Goal: Task Accomplishment & Management: Manage account settings

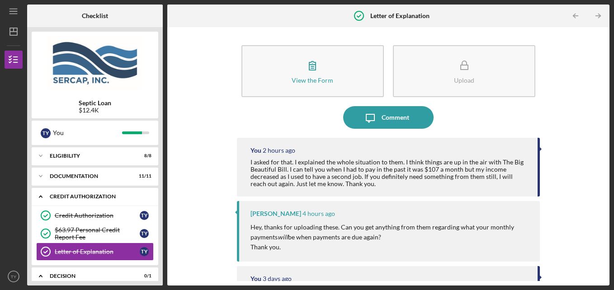
click at [41, 197] on icon "Icon/Expander" at bounding box center [41, 197] width 18 height 18
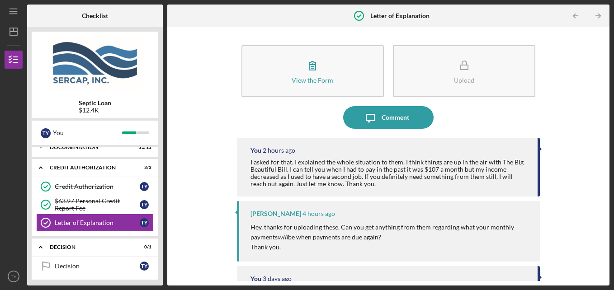
scroll to position [30, 0]
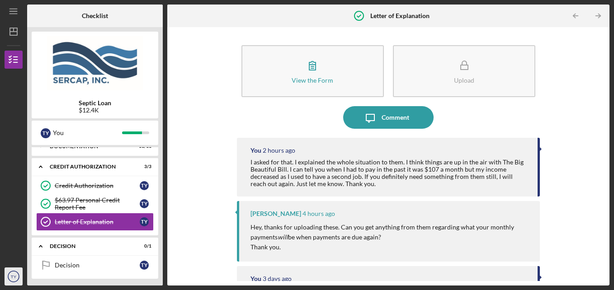
click at [9, 276] on icon "TY" at bounding box center [14, 276] width 18 height 23
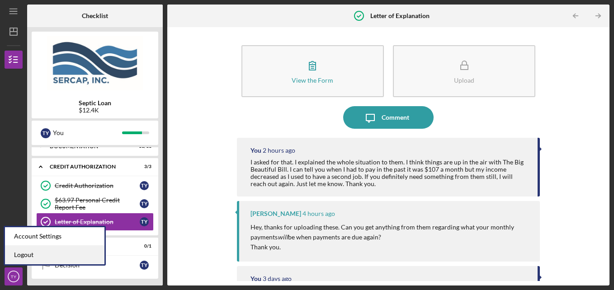
click at [12, 259] on link "Logout" at bounding box center [54, 255] width 99 height 19
